Goal: Information Seeking & Learning: Learn about a topic

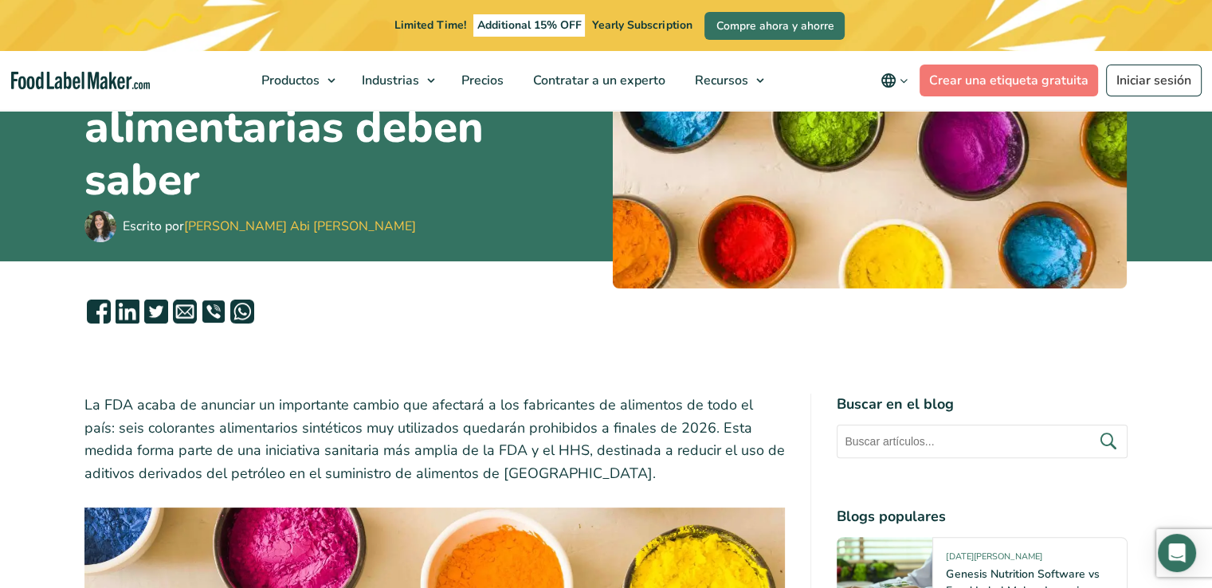
click at [905, 77] on icon "main navigation" at bounding box center [904, 81] width 12 height 12
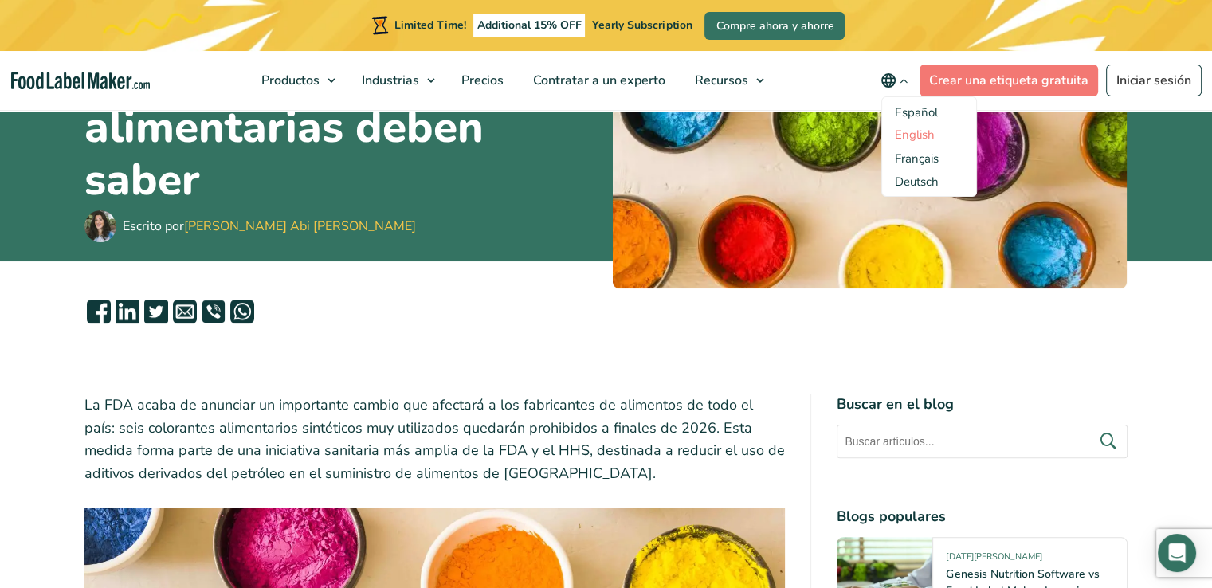
click at [915, 141] on link "English" at bounding box center [915, 135] width 40 height 16
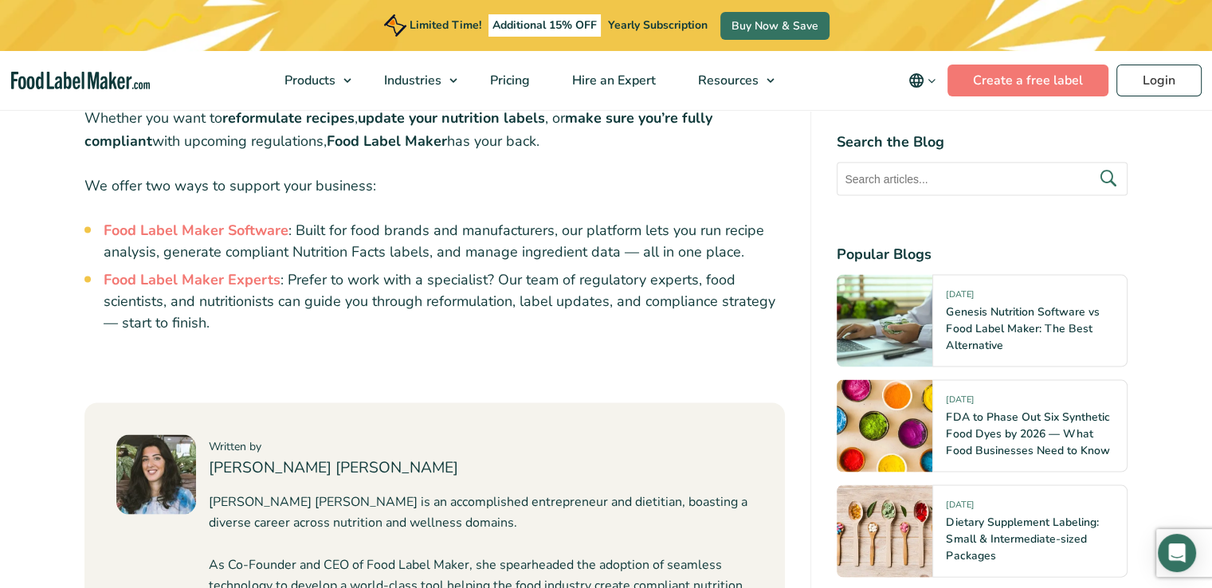
scroll to position [3426, 0]
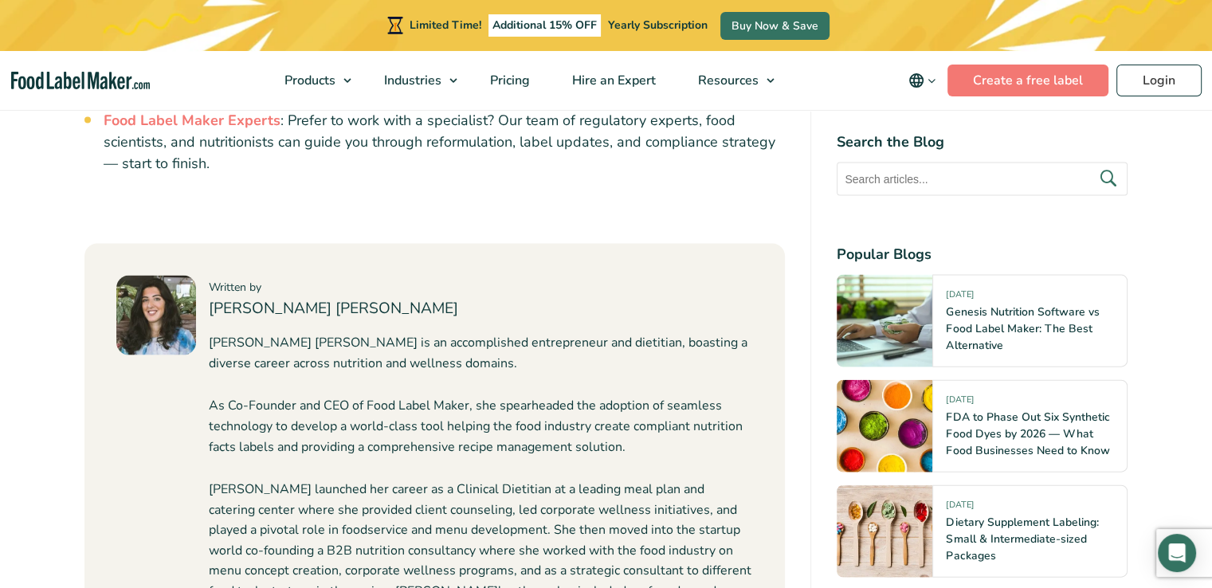
click at [335, 580] on p "[PERSON_NAME] launched her career as a Clinical Dietitian at a leading meal pla…" at bounding box center [481, 571] width 545 height 183
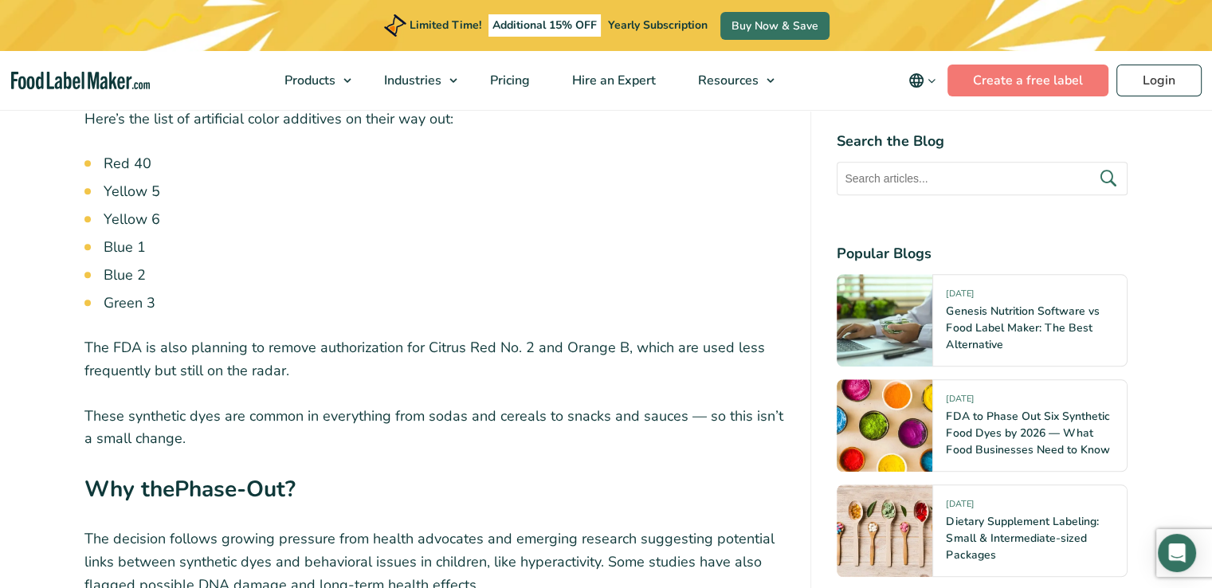
scroll to position [1275, 0]
